Goal: Transaction & Acquisition: Purchase product/service

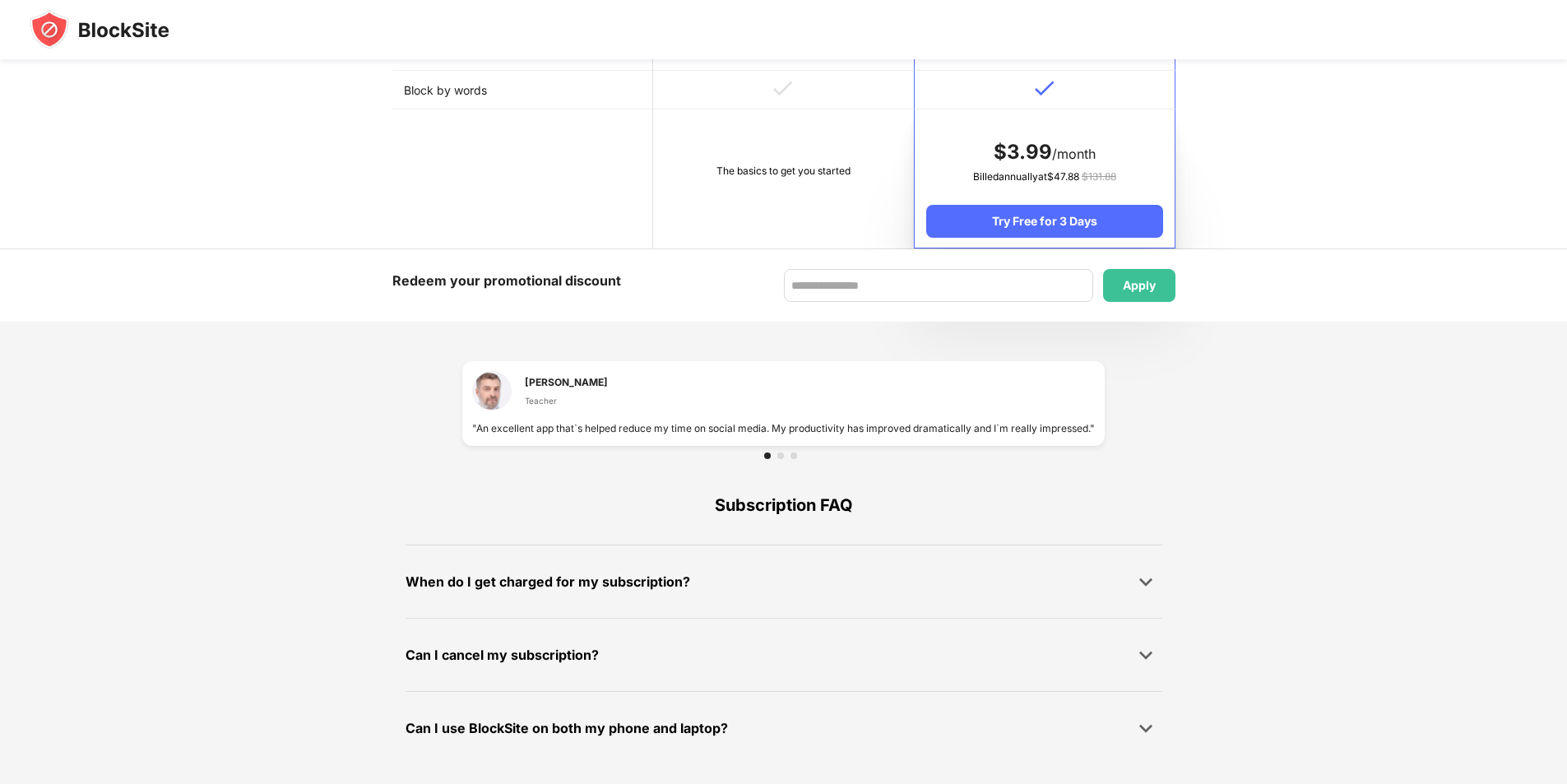
scroll to position [738, 0]
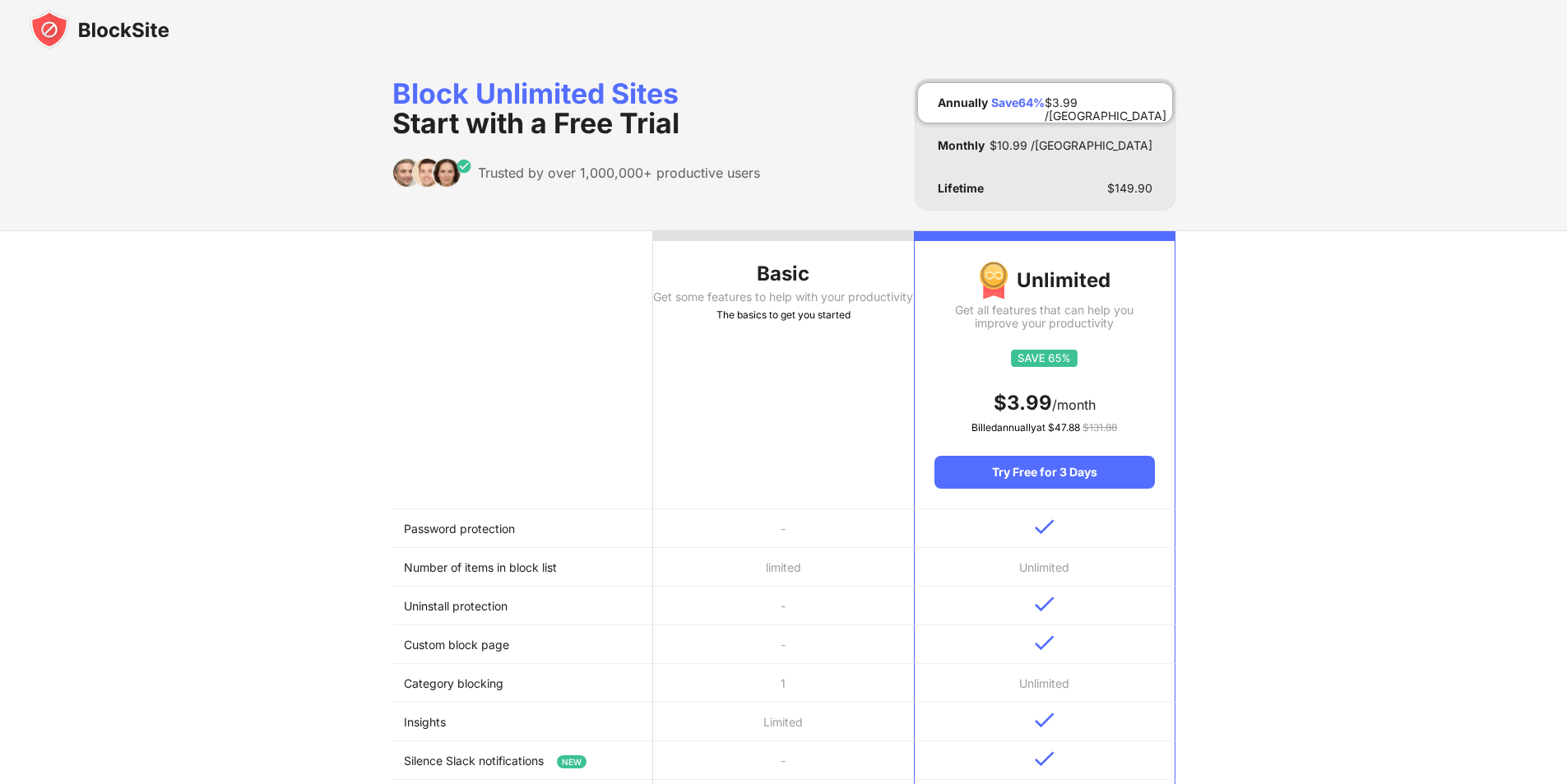
drag, startPoint x: 405, startPoint y: 30, endPoint x: 97, endPoint y: 152, distance: 331.3
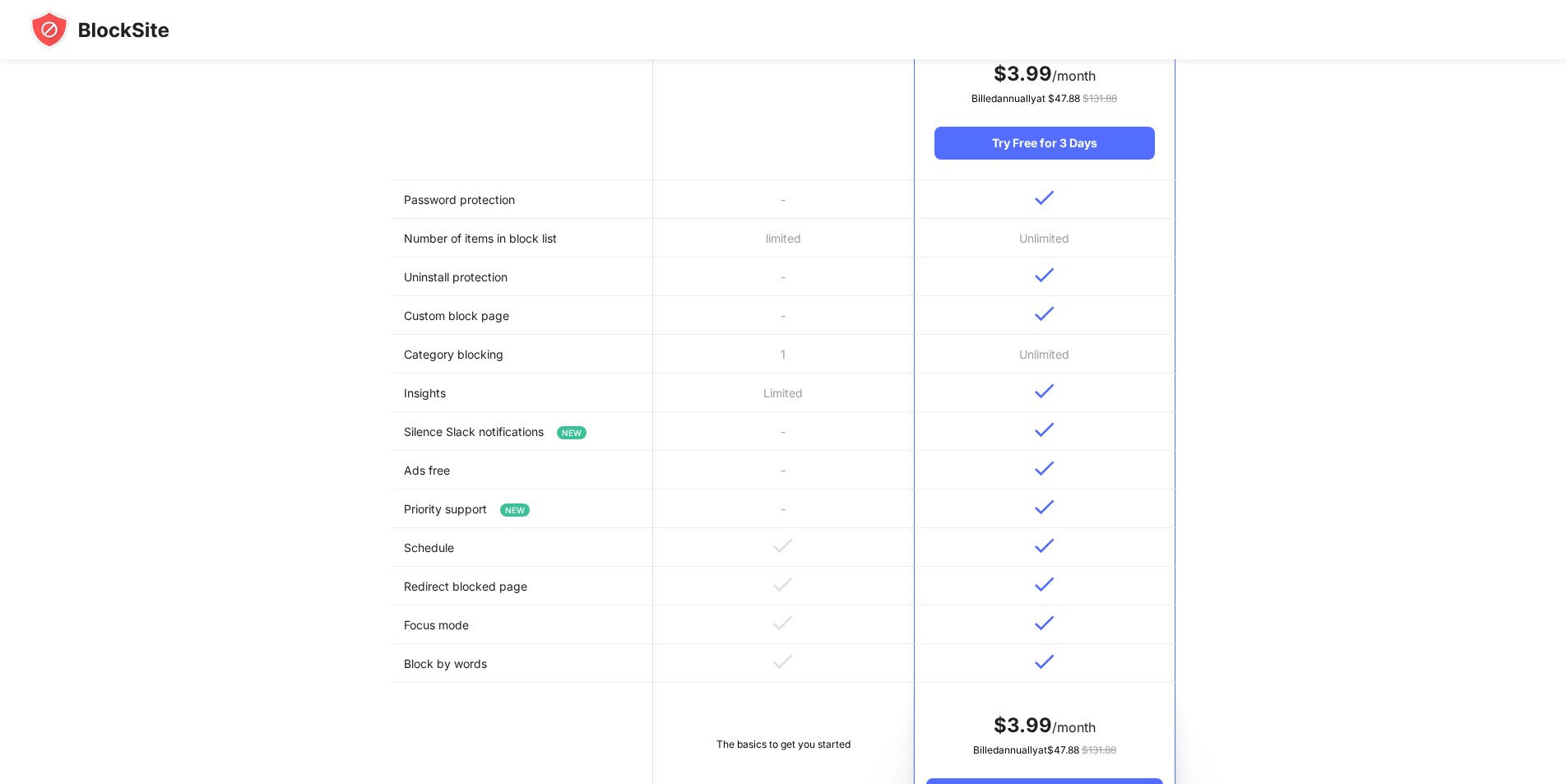
scroll to position [247, 0]
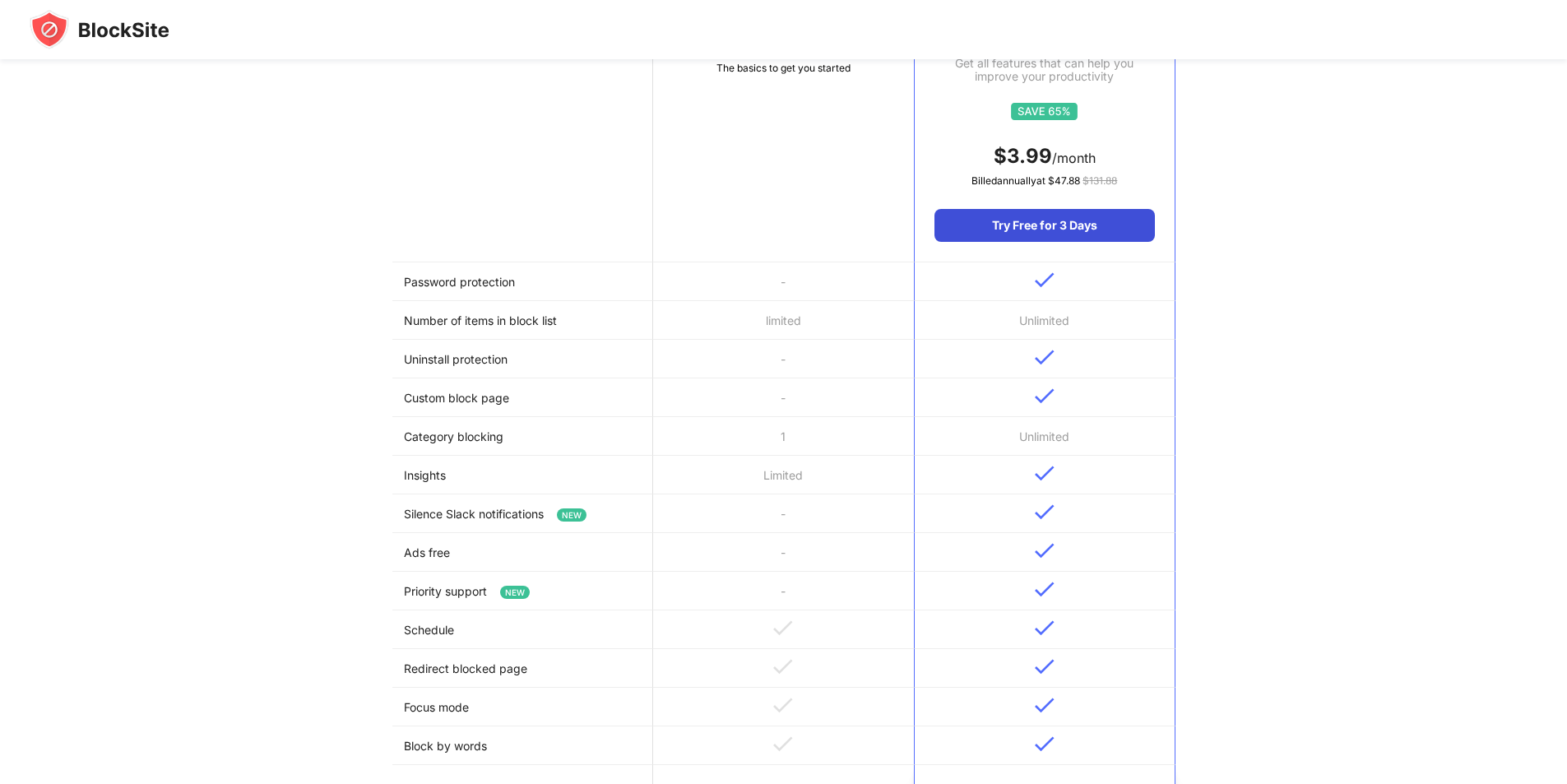
click at [1094, 235] on div "Try Free for 3 Days" at bounding box center [1045, 225] width 220 height 33
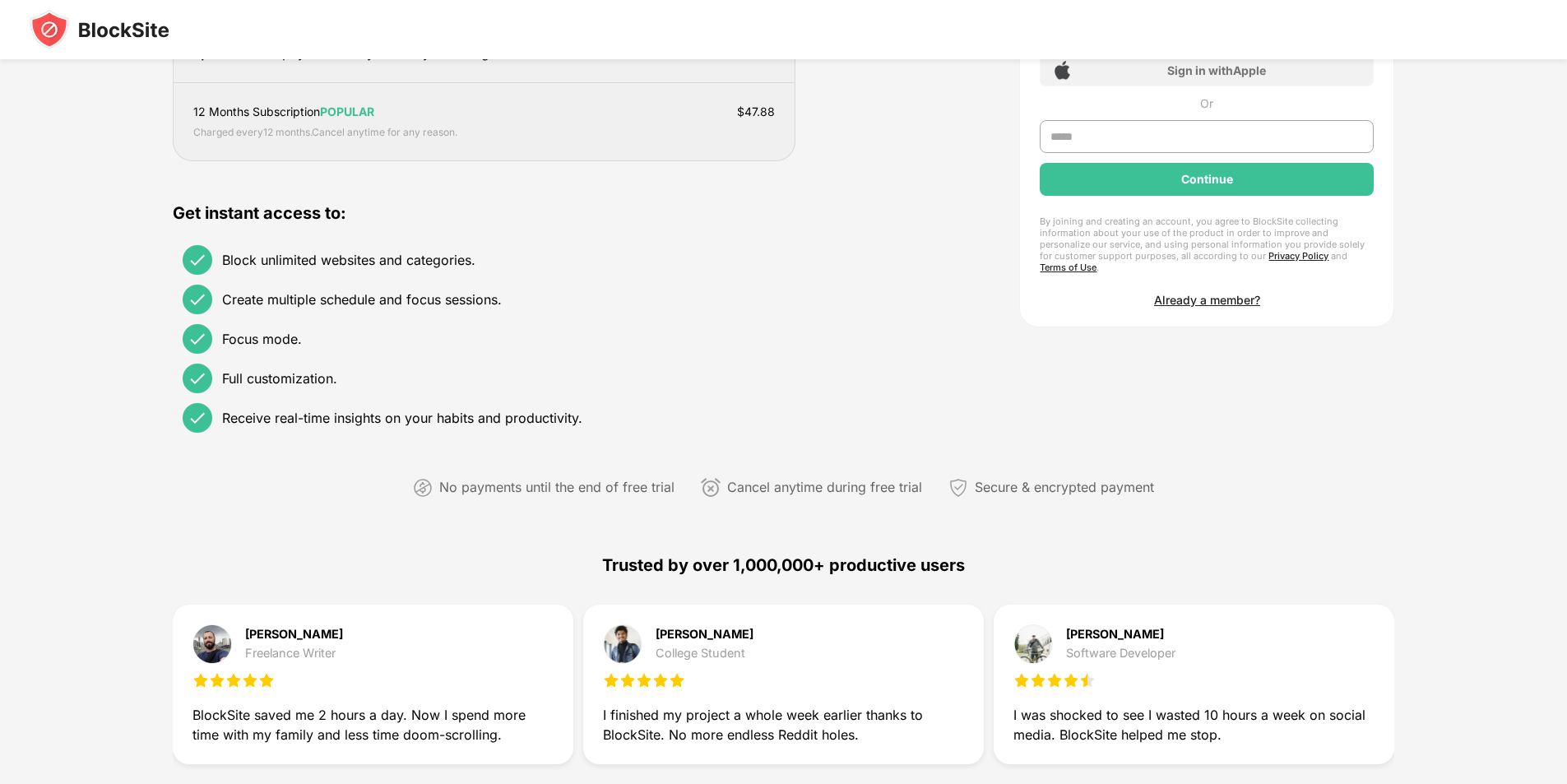
scroll to position [0, 0]
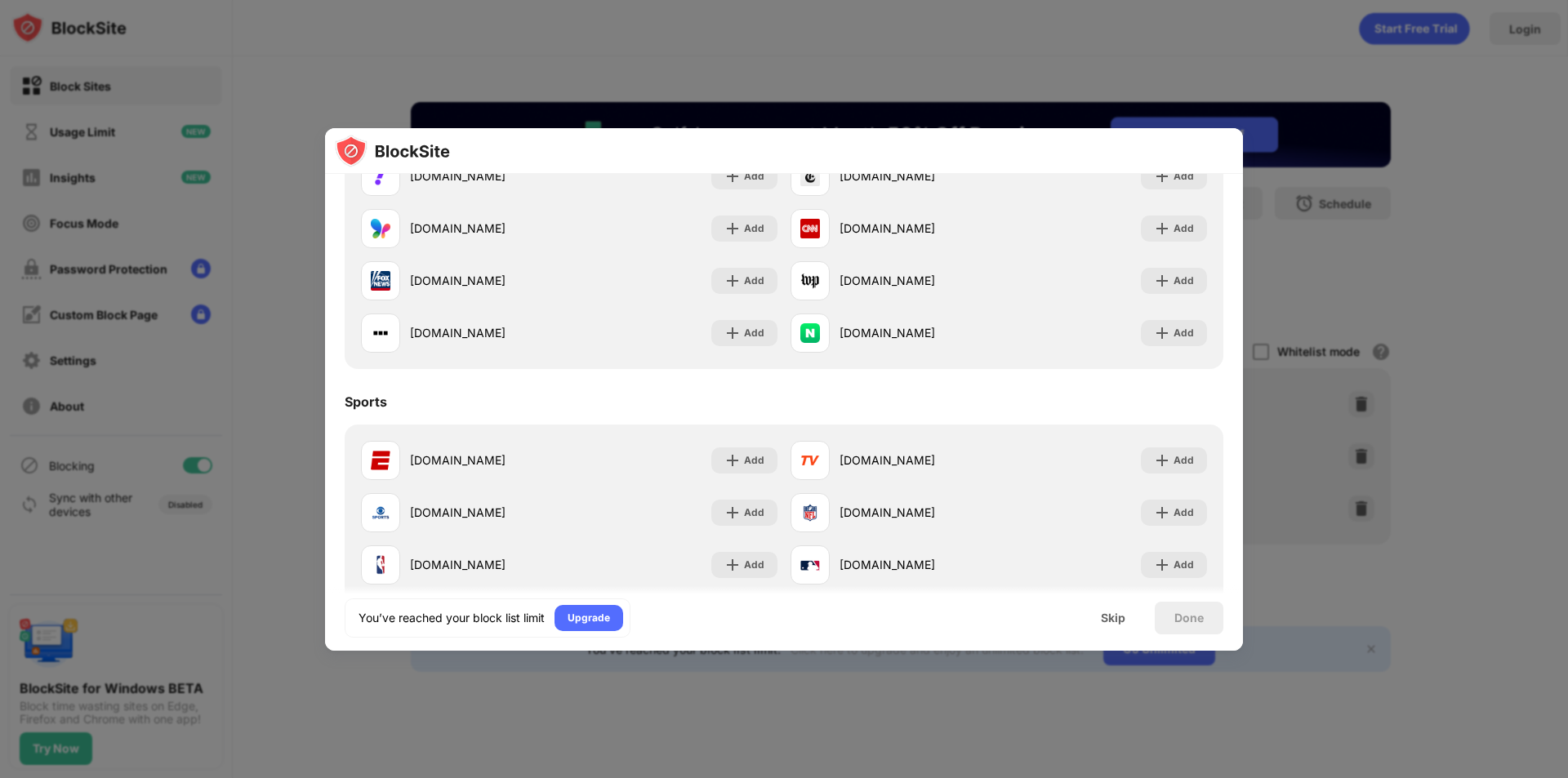
scroll to position [615, 0]
